Goal: Task Accomplishment & Management: Complete application form

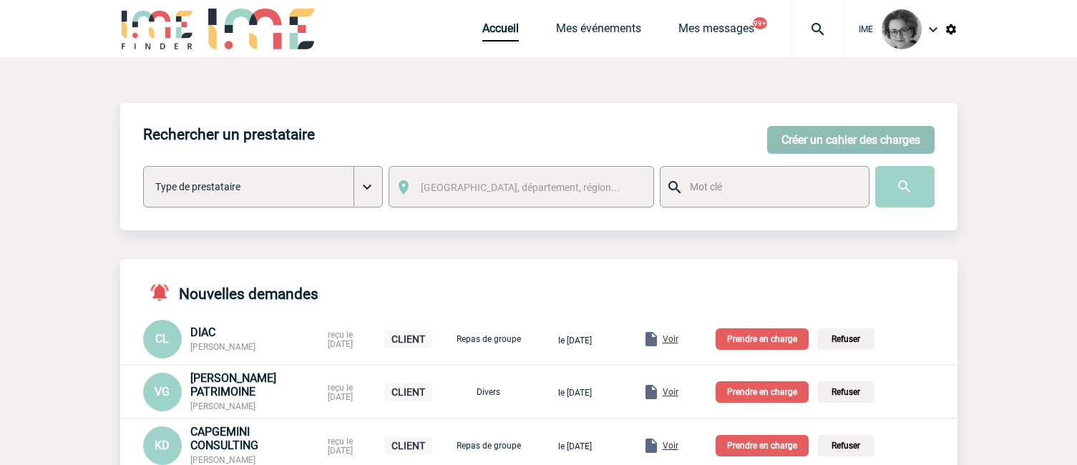
click at [787, 144] on button "Créer un cahier des charges" at bounding box center [850, 140] width 167 height 28
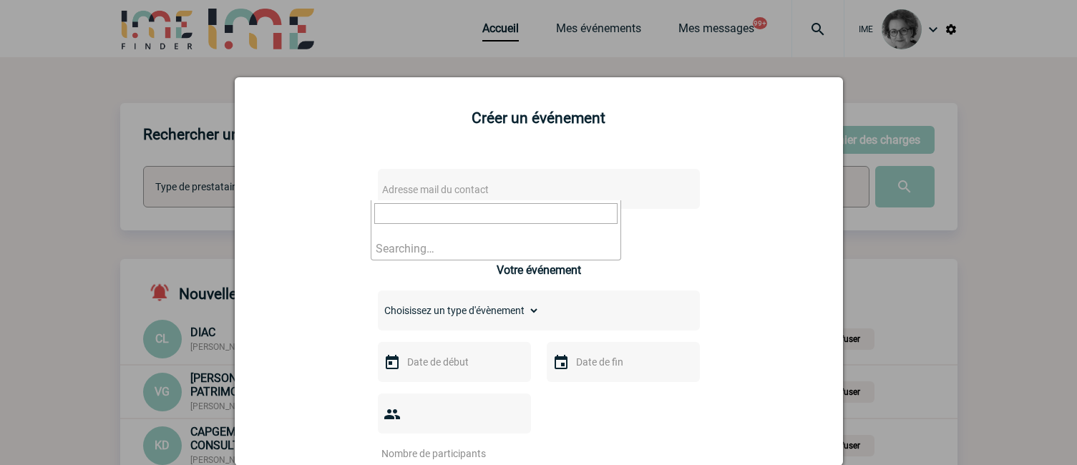
click at [604, 193] on span "Adresse mail du contact" at bounding box center [501, 190] width 250 height 20
drag, startPoint x: 462, startPoint y: 213, endPoint x: 316, endPoint y: 215, distance: 146.7
click at [522, 216] on input "[PERSON_NAME][EMAIL_ADDRESS][DOMAIN_NAME]>" at bounding box center [495, 213] width 243 height 21
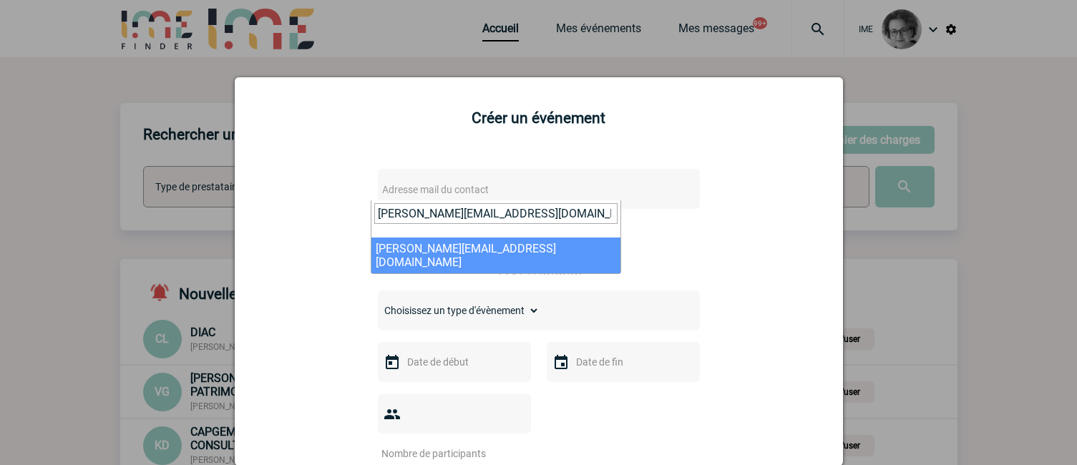
type input "[PERSON_NAME][EMAIL_ADDRESS][DOMAIN_NAME]"
select select "132778"
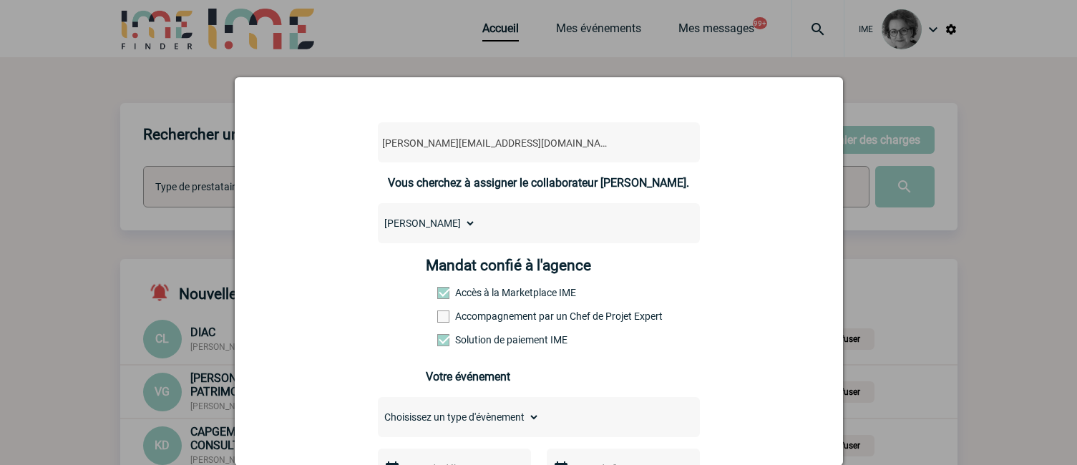
scroll to position [72, 0]
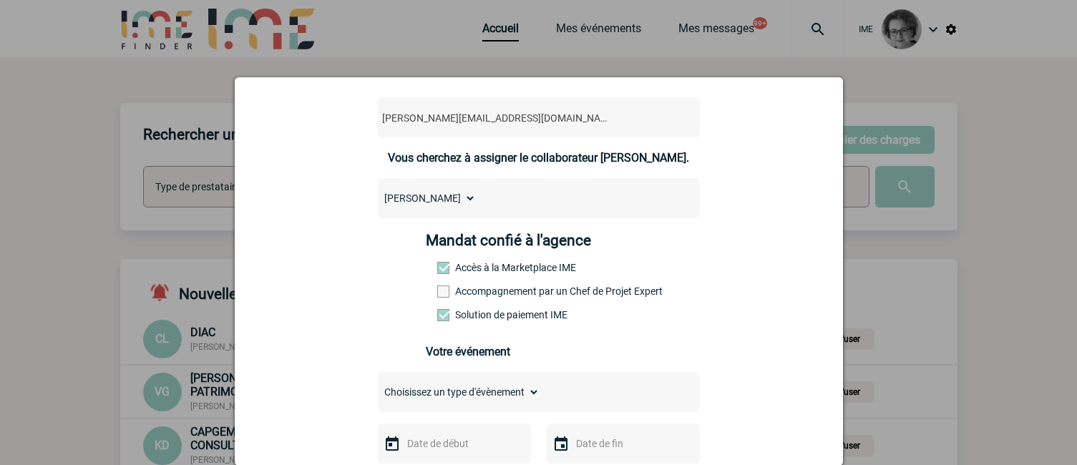
click at [500, 295] on label "Accompagnement par un Chef de Projet Expert" at bounding box center [468, 291] width 63 height 11
click at [0, 0] on input "Accompagnement par un Chef de Projet Expert" at bounding box center [0, 0] width 0 height 0
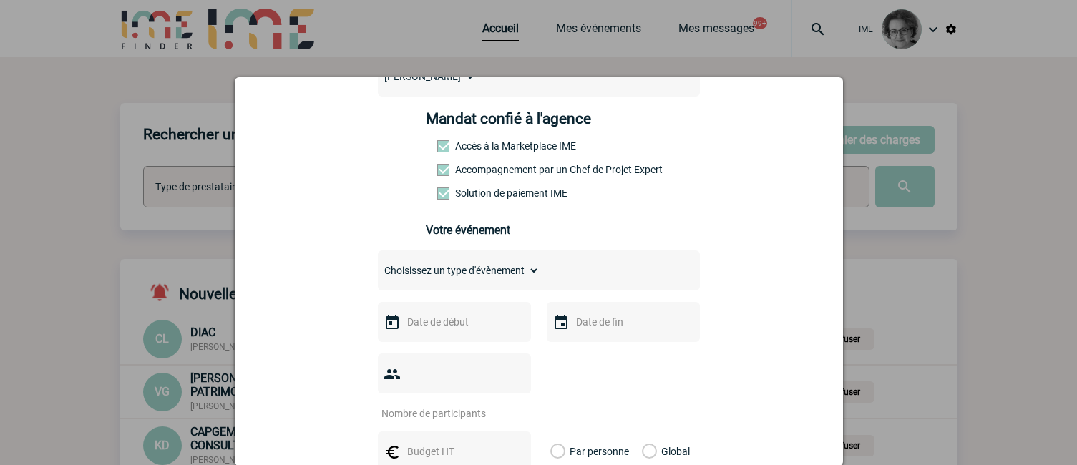
scroll to position [215, 0]
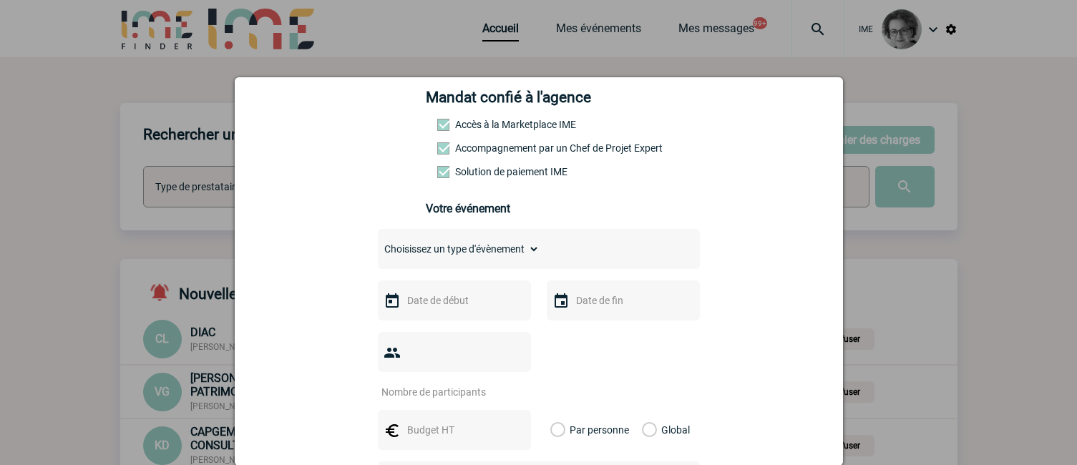
click at [508, 253] on select "Choisissez un type d'évènement Séminaire avec nuitée Séminaire sans nuitée Repa…" at bounding box center [459, 249] width 162 height 20
select select "1"
click at [378, 243] on select "Choisissez un type d'évènement Séminaire avec nuitée Séminaire sans nuitée Repa…" at bounding box center [459, 249] width 162 height 20
click at [477, 301] on input "text" at bounding box center [453, 300] width 99 height 19
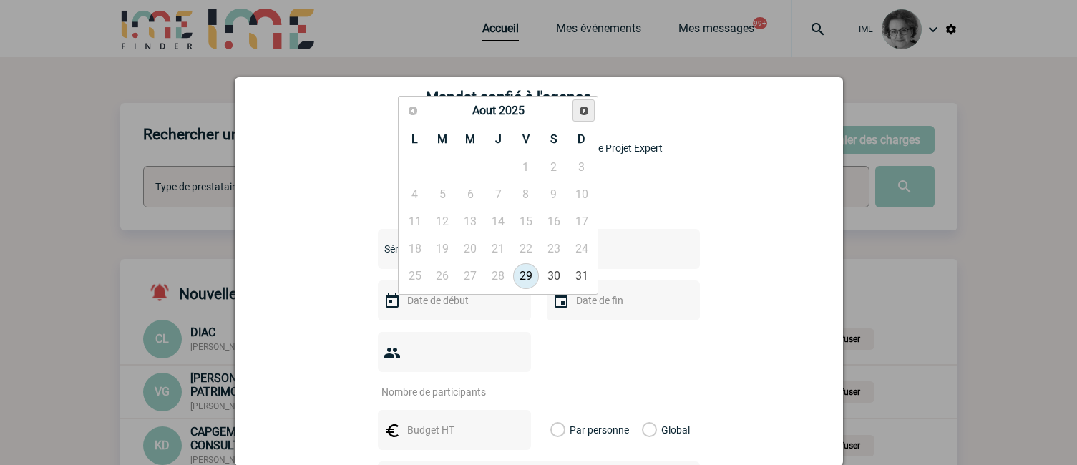
click at [583, 112] on span "Suivant" at bounding box center [583, 110] width 11 height 11
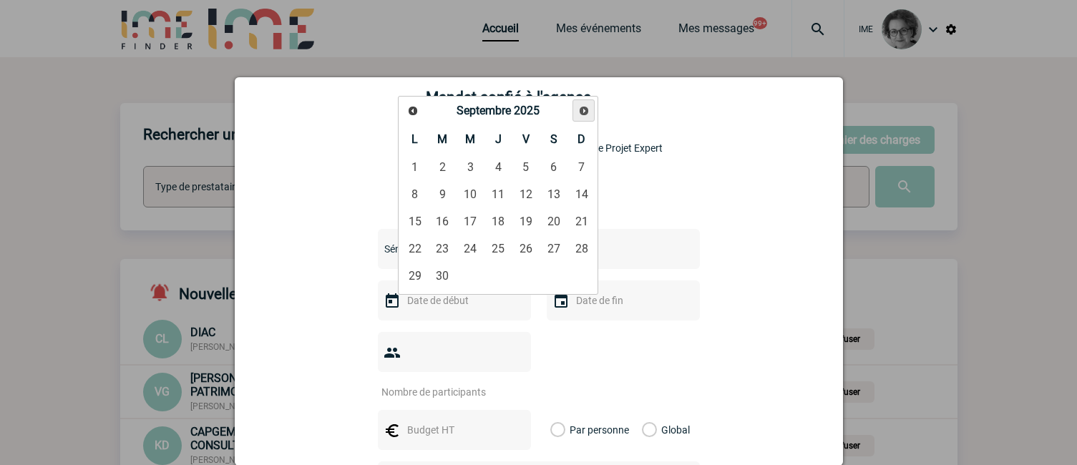
click at [583, 112] on span "Suivant" at bounding box center [583, 110] width 11 height 11
click at [585, 114] on span "Suivant" at bounding box center [583, 110] width 11 height 11
click at [445, 279] on link "27" at bounding box center [442, 276] width 26 height 26
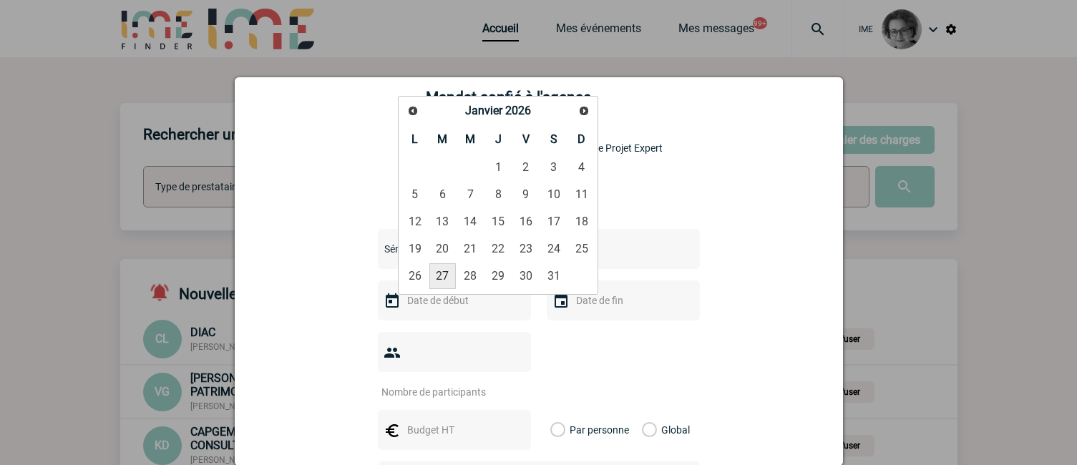
type input "[DATE]"
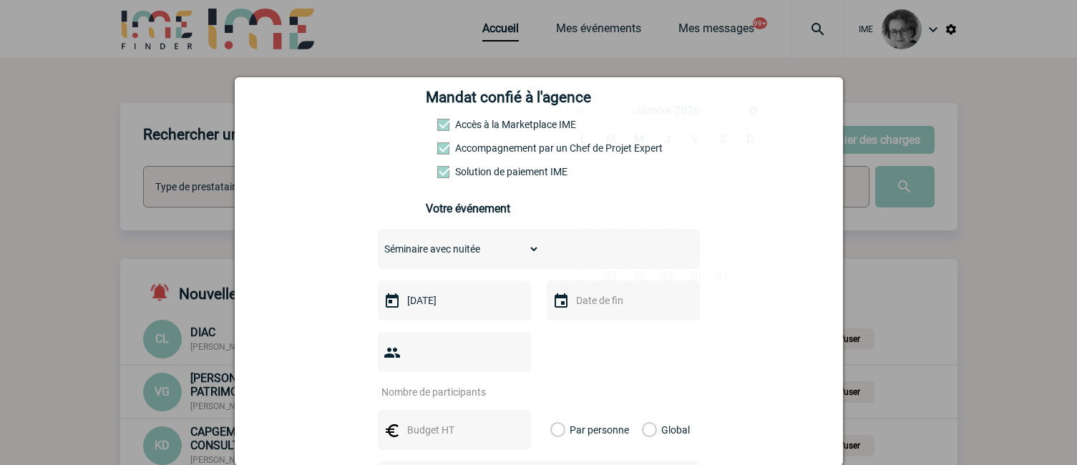
click at [615, 310] on input "text" at bounding box center [621, 300] width 99 height 19
click at [663, 277] on link "29" at bounding box center [667, 276] width 26 height 26
type input "[DATE]"
click at [450, 383] on input "number" at bounding box center [445, 392] width 135 height 19
type input "250"
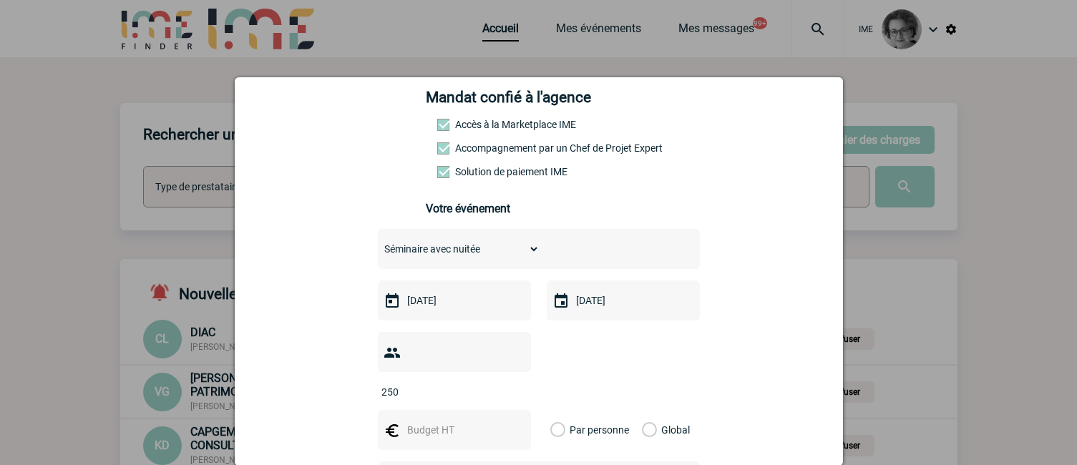
click at [416, 421] on input "text" at bounding box center [453, 430] width 99 height 19
type input "80000"
click at [644, 410] on label "Global" at bounding box center [646, 430] width 9 height 40
click at [0, 0] on input "Global" at bounding box center [0, 0] width 0 height 0
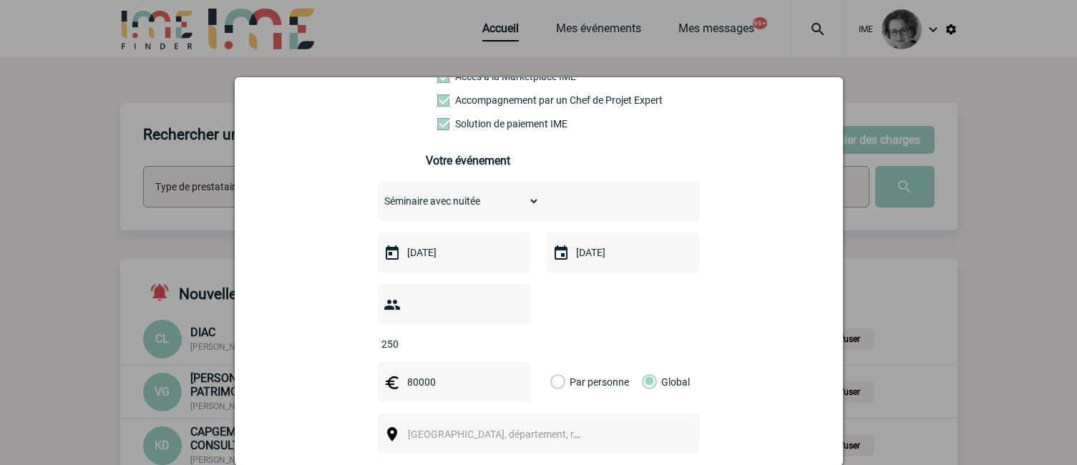
scroll to position [358, 0]
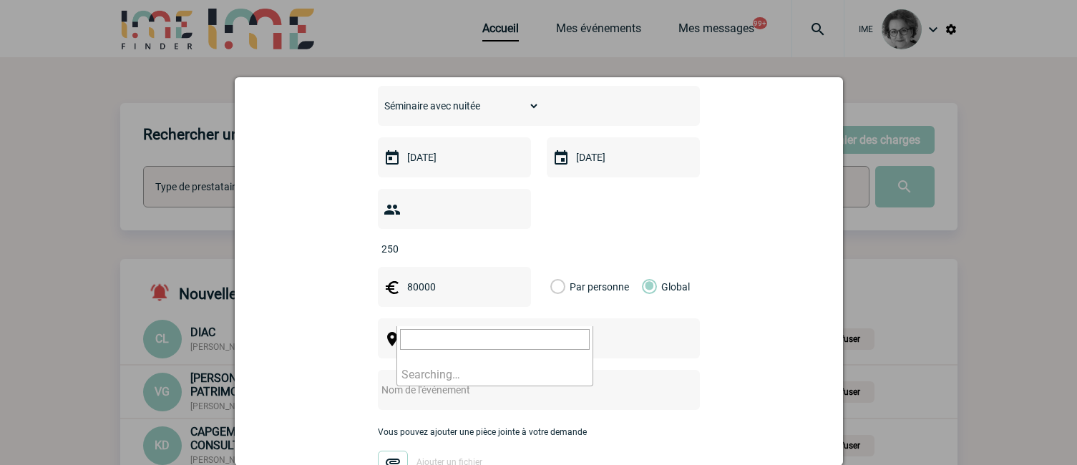
click at [542, 329] on span "[GEOGRAPHIC_DATA], département, région..." at bounding box center [500, 339] width 197 height 20
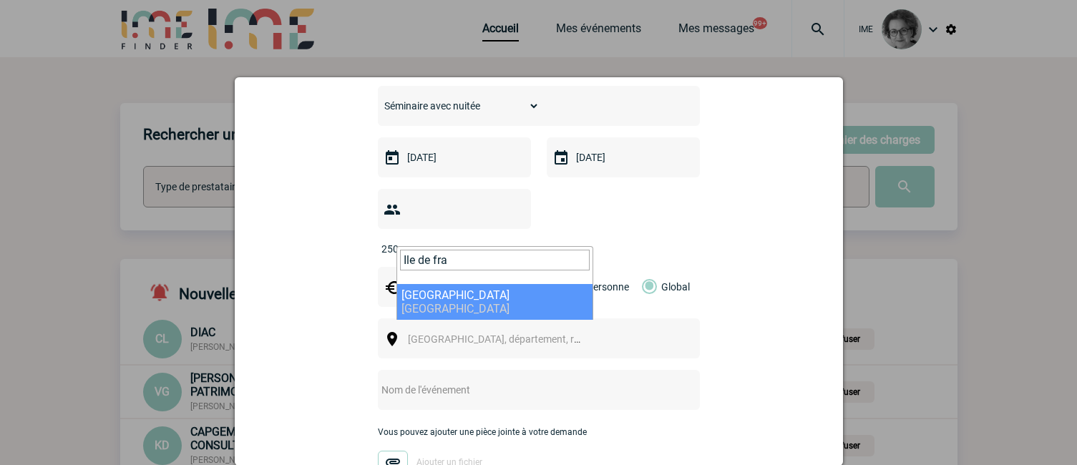
type input "Ile de fra"
select select "2"
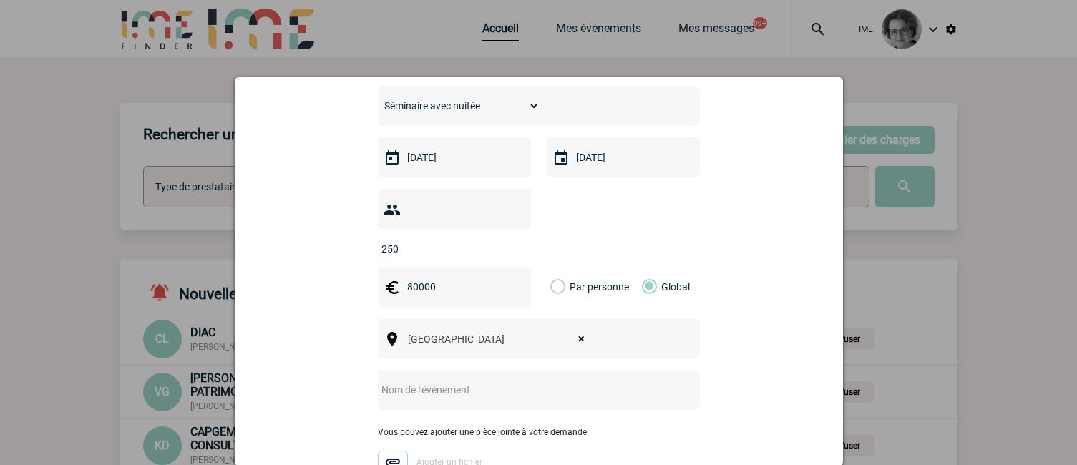
click at [538, 381] on input "text" at bounding box center [520, 390] width 284 height 19
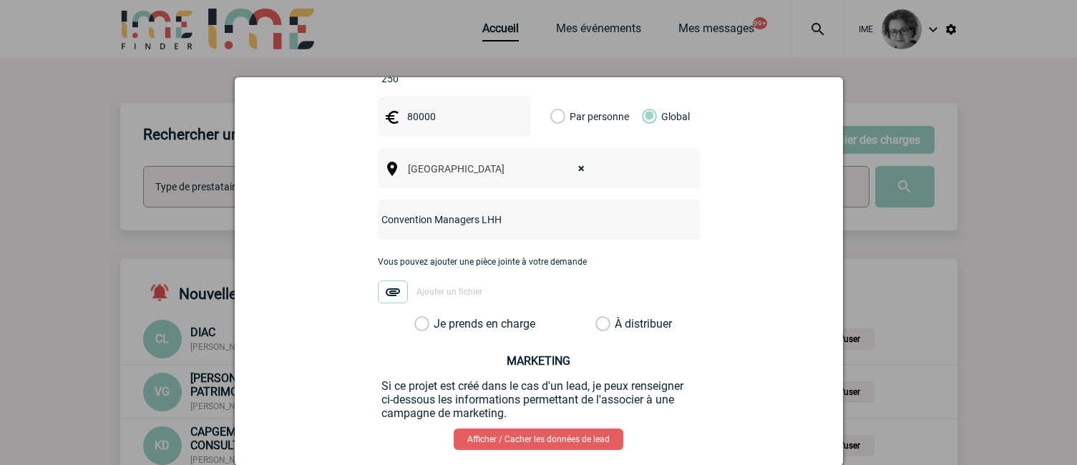
scroll to position [572, 0]
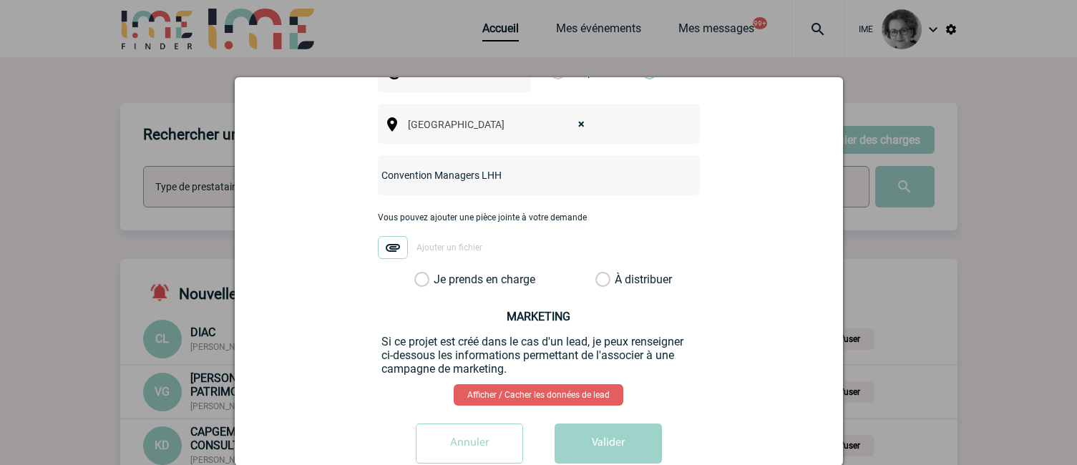
type input "Convention Managers LHH"
click at [439, 273] on label "Je prends en charge" at bounding box center [426, 280] width 24 height 14
click at [0, 0] on input "Je prends en charge" at bounding box center [0, 0] width 0 height 0
click at [613, 432] on button "Valider" at bounding box center [608, 444] width 107 height 40
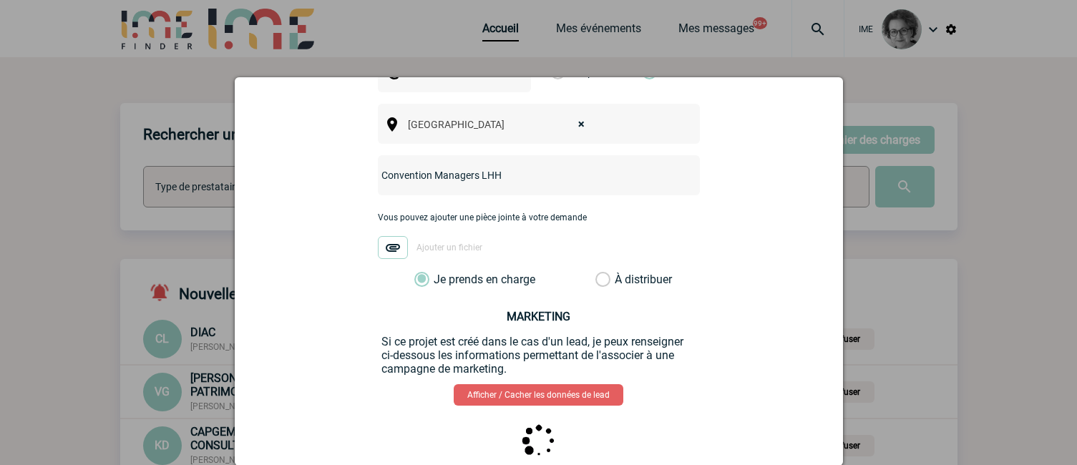
scroll to position [0, 0]
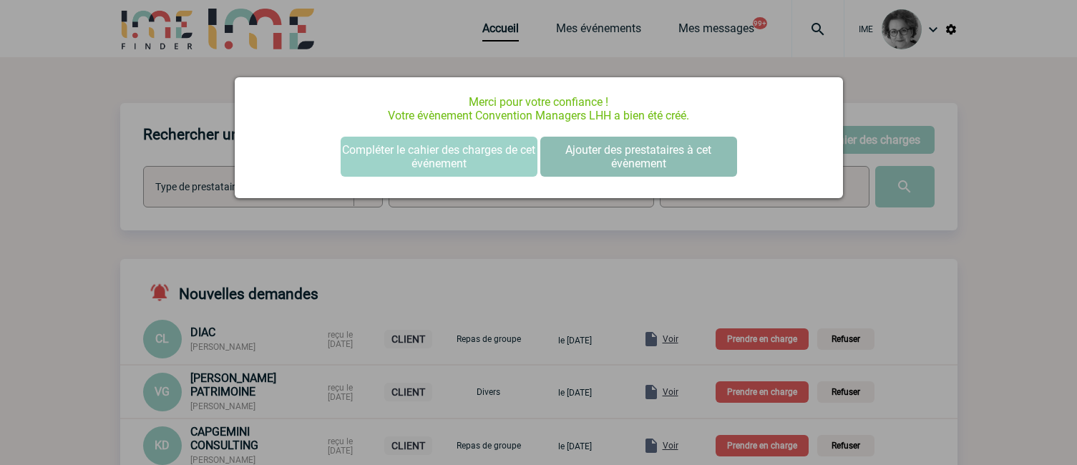
click at [632, 151] on button "Ajouter des prestataires à cet évènement" at bounding box center [638, 157] width 197 height 40
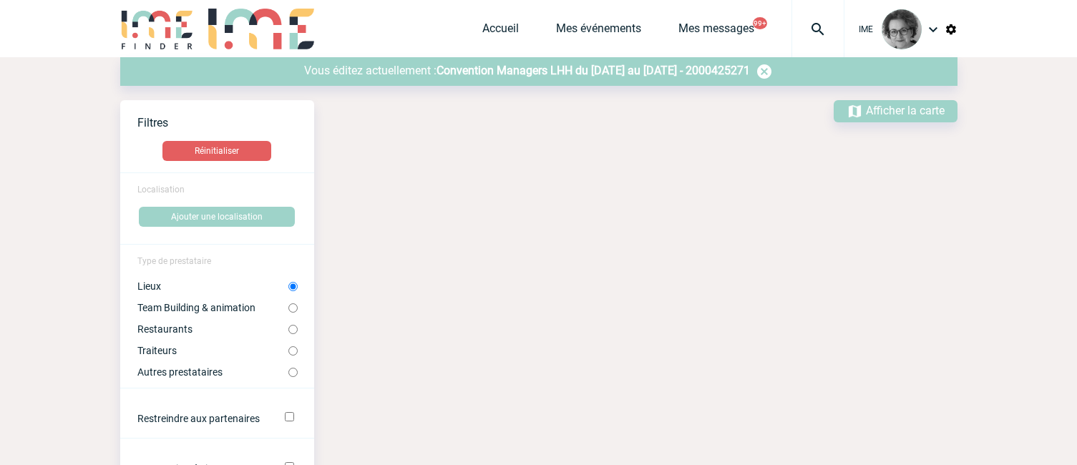
click at [605, 72] on span "Convention Managers LHH du [DATE] au [DATE] - 2000425271" at bounding box center [593, 71] width 313 height 14
